Goal: Register for event/course

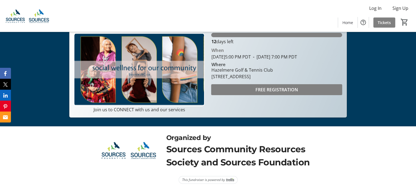
scroll to position [25, 0]
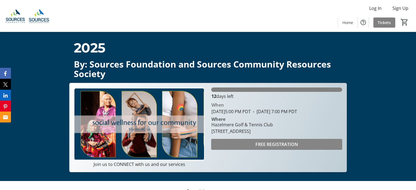
click at [283, 148] on span "FREE REGISTRATION" at bounding box center [276, 144] width 43 height 7
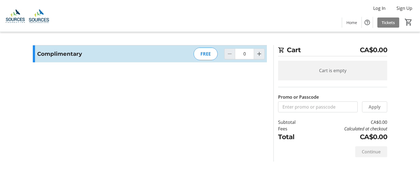
click at [211, 56] on div "FREE" at bounding box center [206, 54] width 24 height 13
click at [261, 53] on mat-icon "Increment by one" at bounding box center [259, 54] width 7 height 7
type input "1"
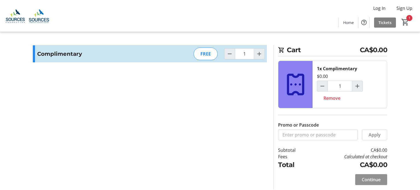
click at [373, 180] on span "Continue" at bounding box center [371, 180] width 19 height 7
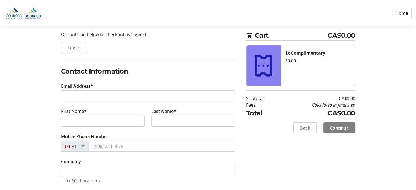
scroll to position [61, 0]
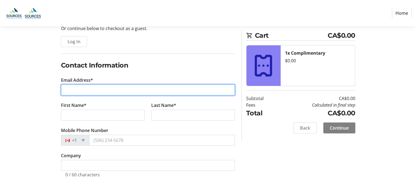
click at [101, 92] on input "Email Address*" at bounding box center [148, 90] width 174 height 11
type input "lmoberg"
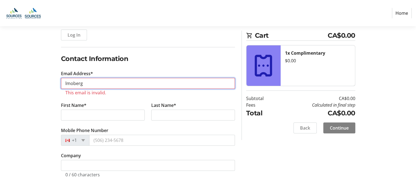
scroll to position [40, 0]
